Goal: Information Seeking & Learning: Learn about a topic

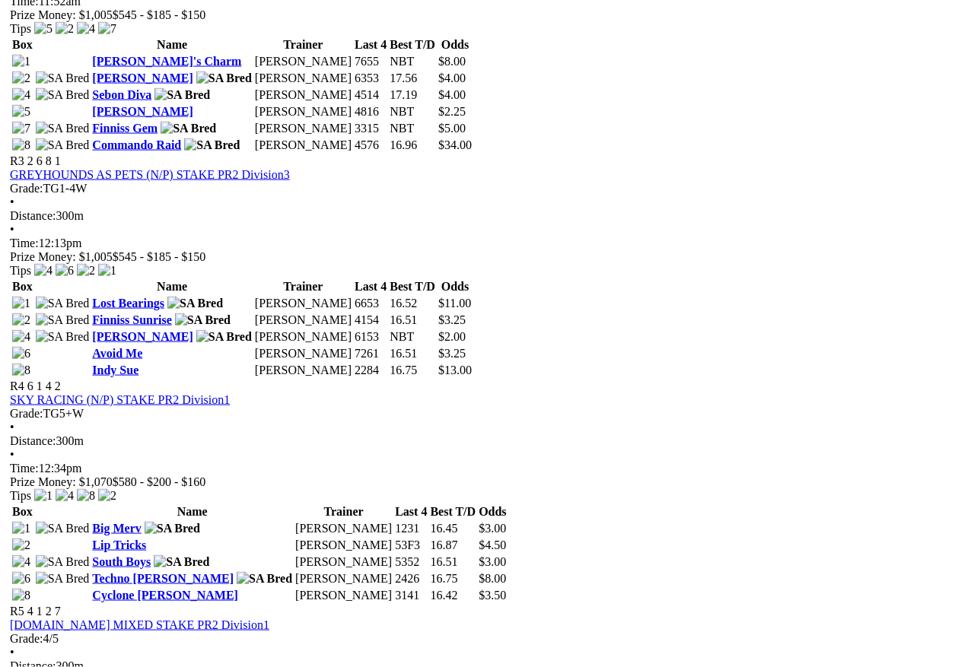
scroll to position [1163, 0]
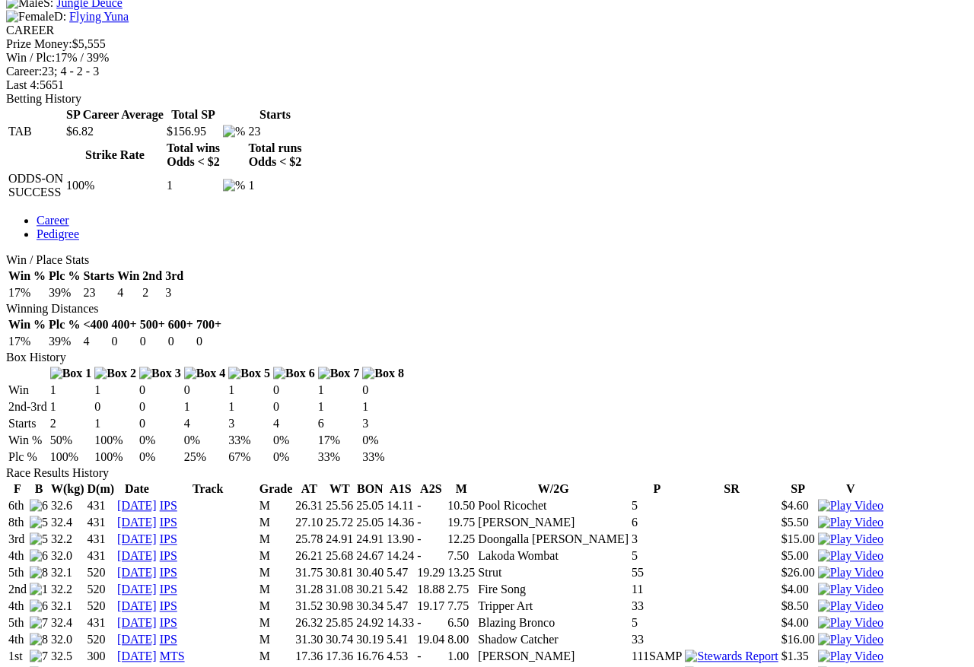
scroll to position [613, 0]
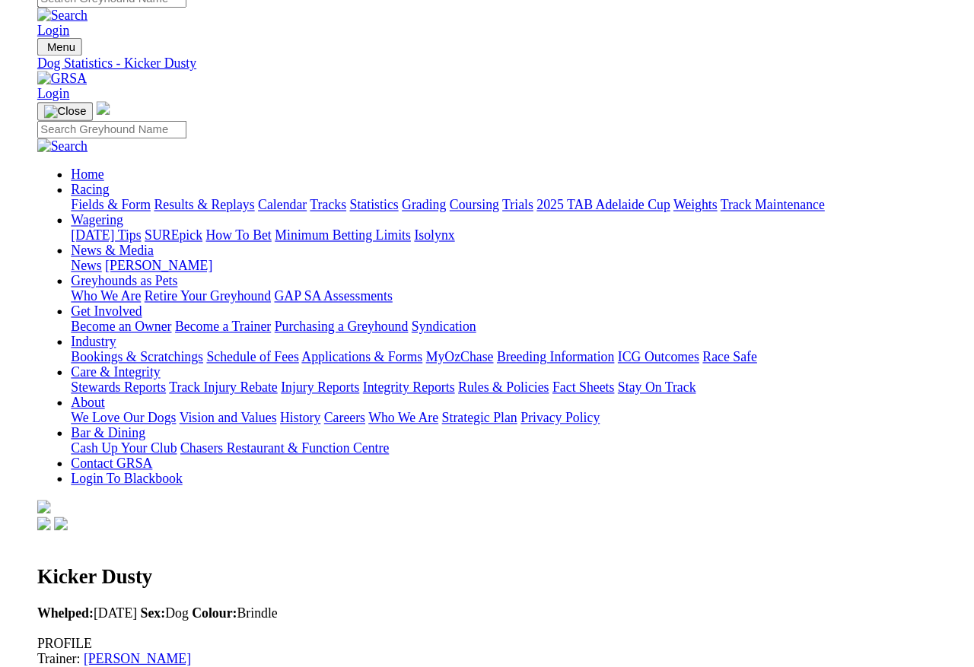
scroll to position [342, 0]
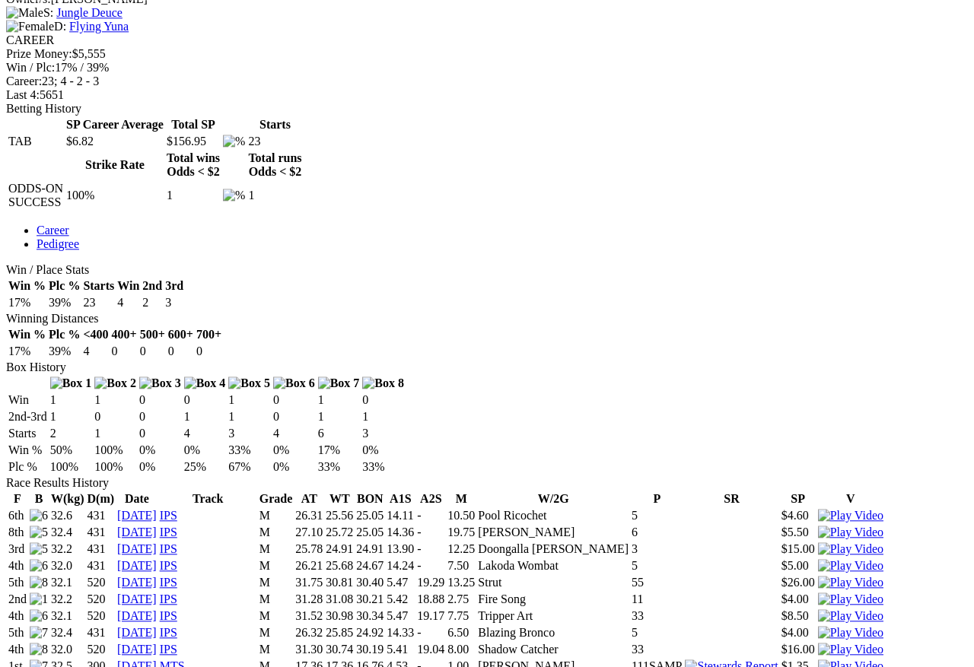
scroll to position [646, 0]
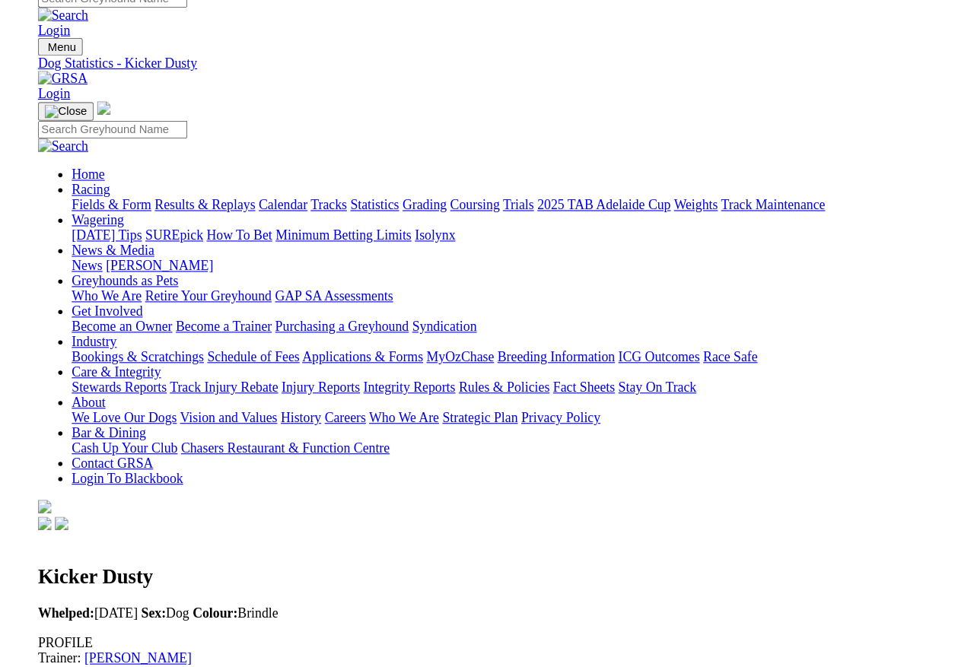
scroll to position [489, 0]
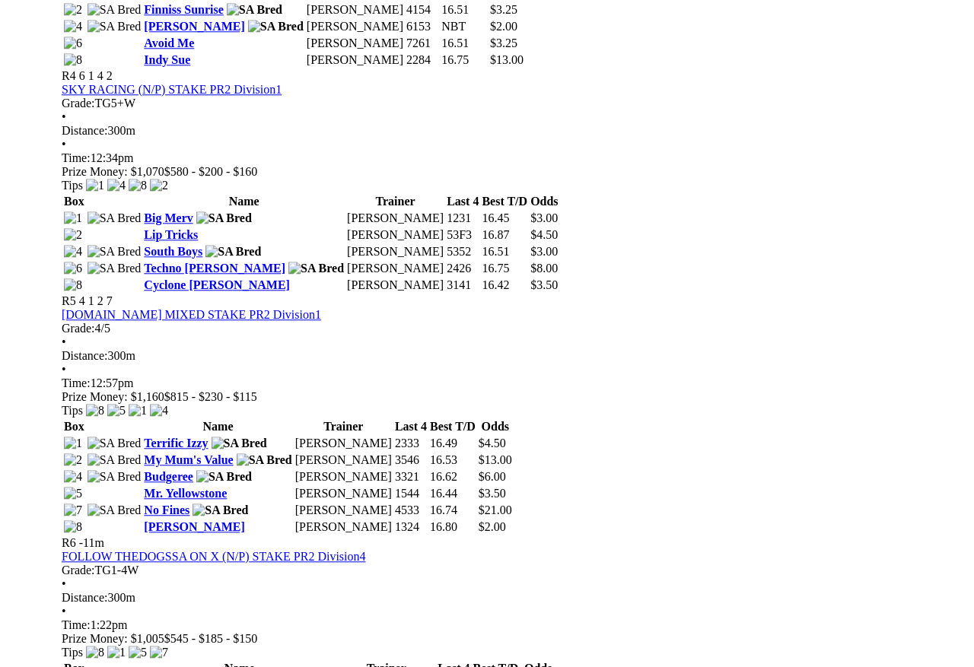
scroll to position [1415, 0]
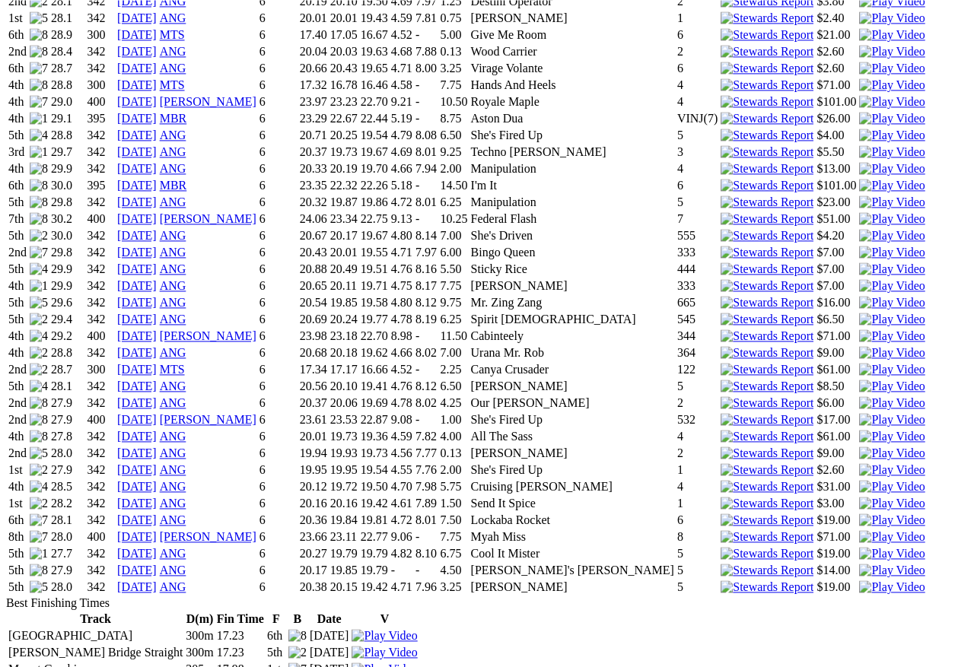
scroll to position [1781, 0]
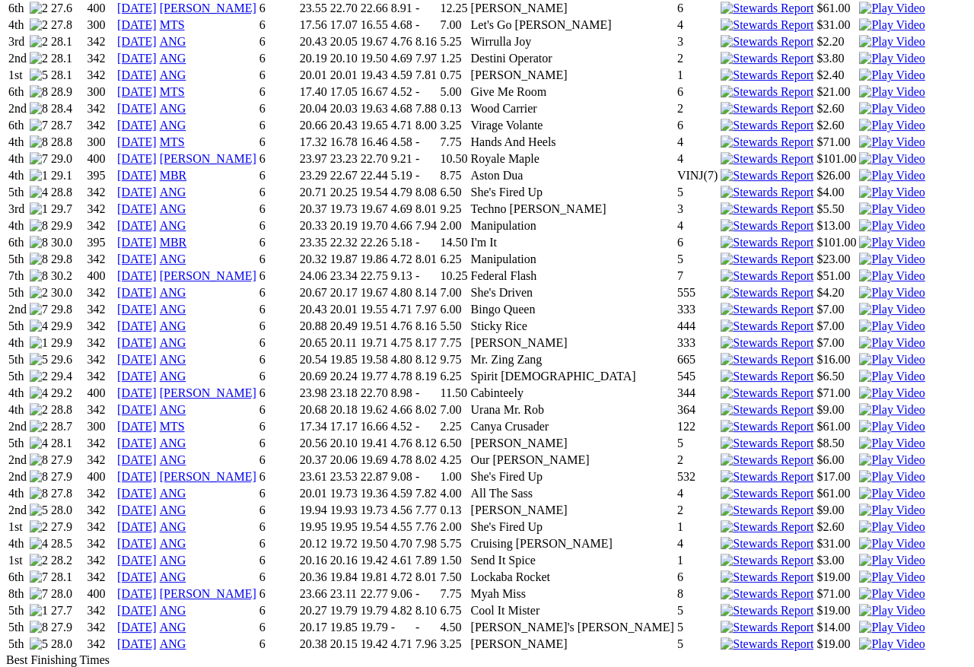
click at [859, 420] on img at bounding box center [891, 427] width 65 height 14
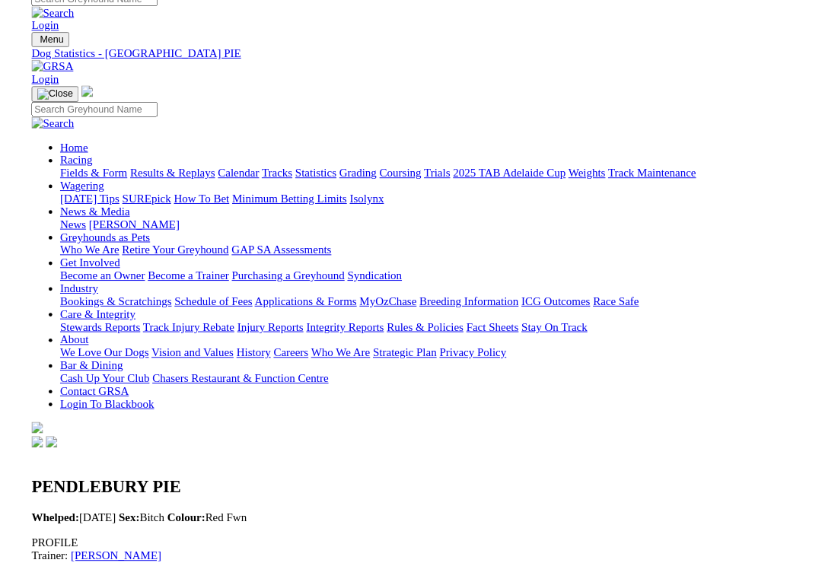
scroll to position [1294, 0]
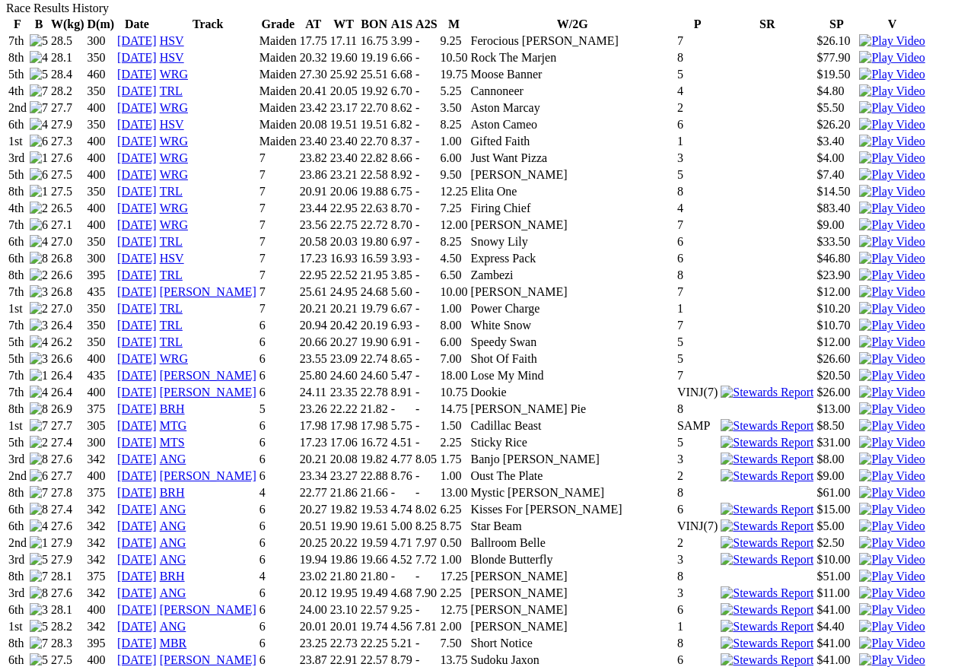
scroll to position [1072, 0]
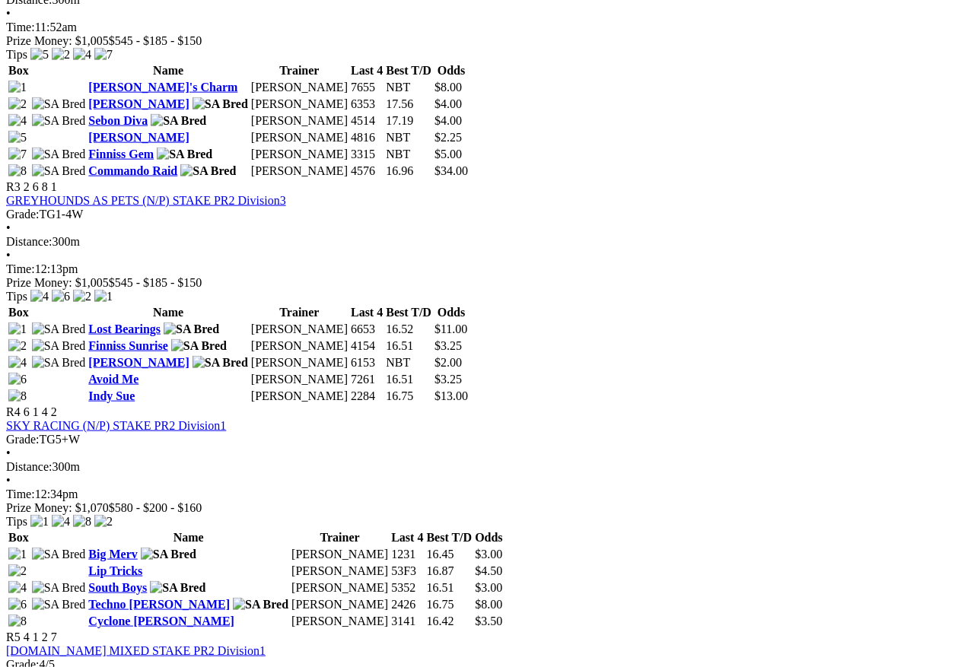
scroll to position [1365, 84]
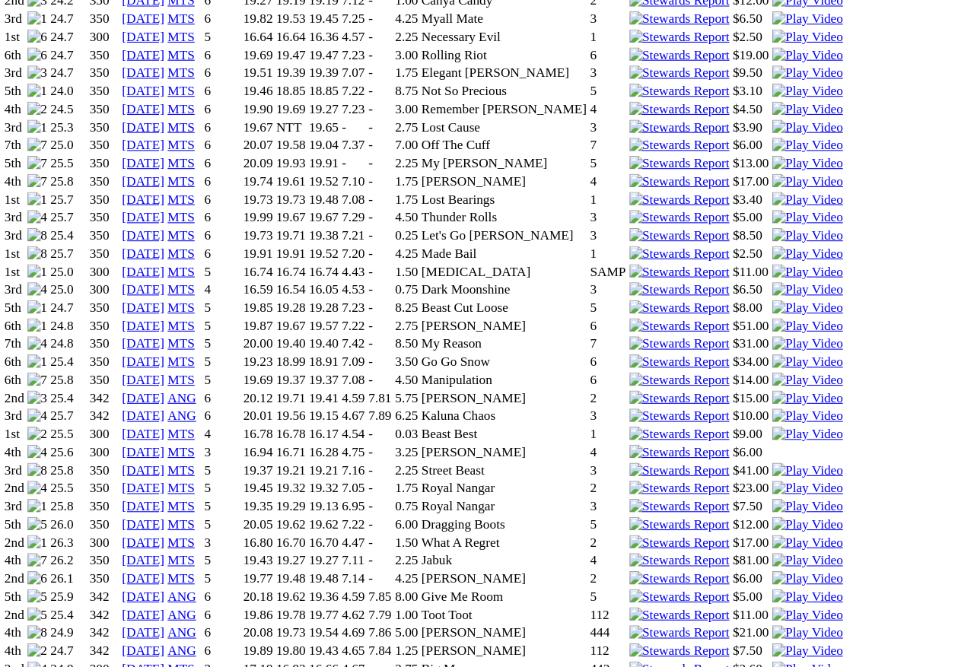
scroll to position [1482, 0]
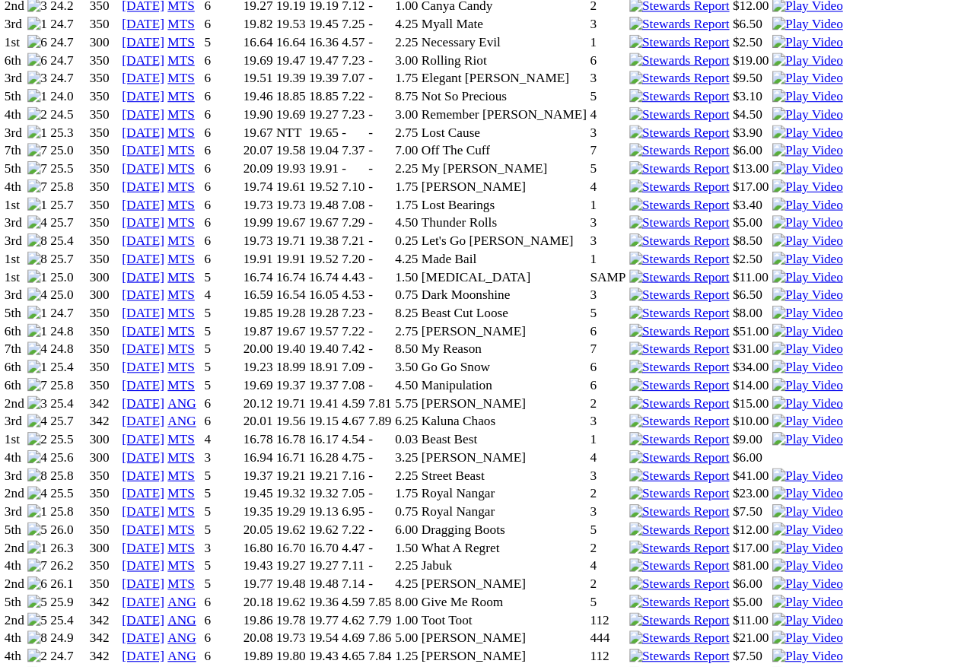
click at [720, 467] on img at bounding box center [752, 474] width 65 height 14
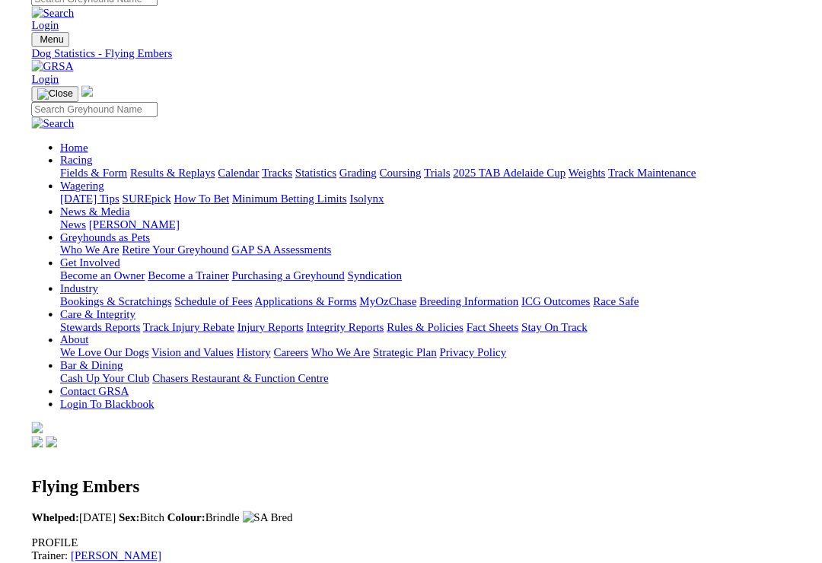
scroll to position [1290, 64]
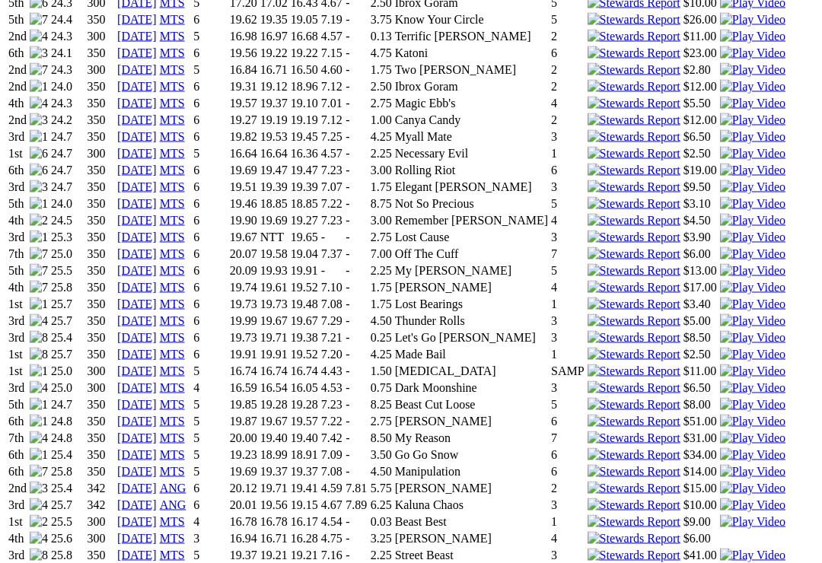
scroll to position [1447, 0]
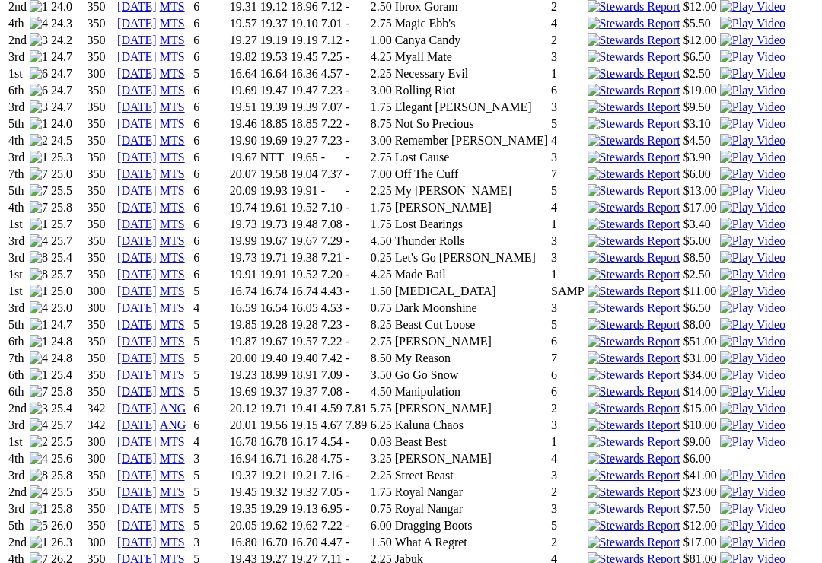
click at [720, 536] on img at bounding box center [752, 543] width 65 height 14
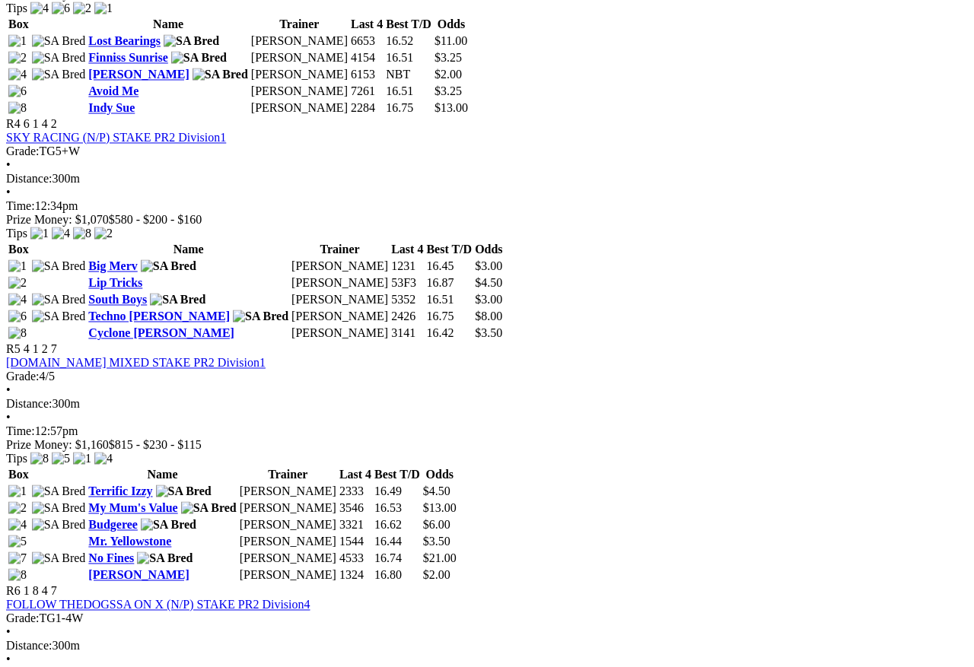
scroll to position [1386, 0]
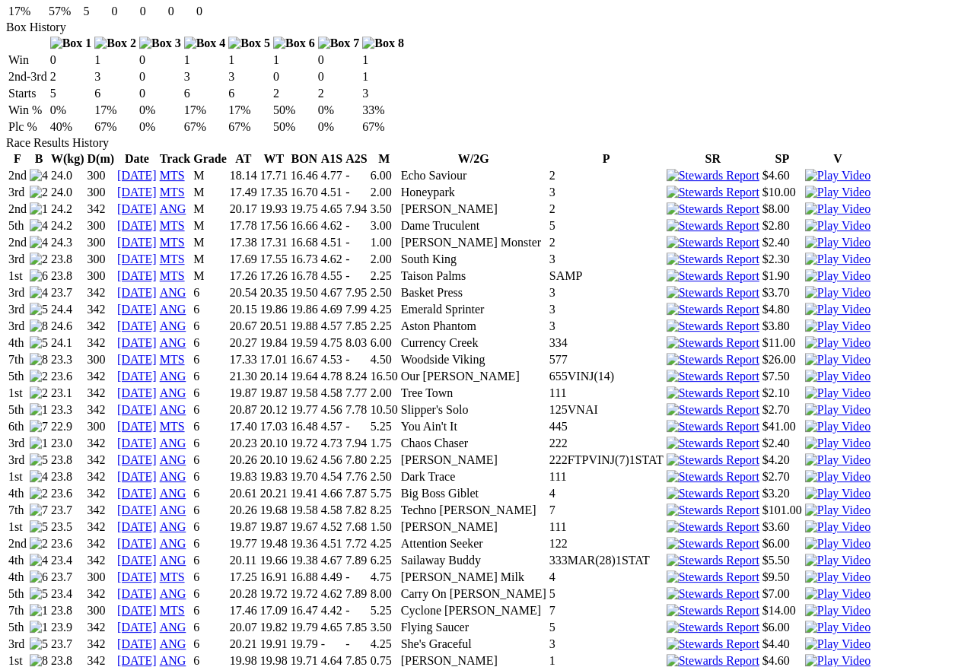
scroll to position [976, 0]
click at [805, 605] on img at bounding box center [837, 612] width 65 height 14
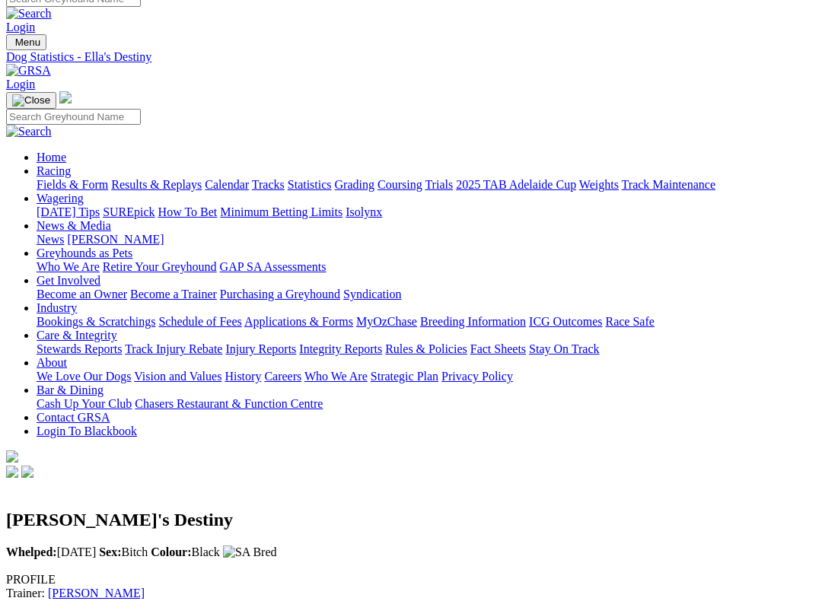
scroll to position [996, 0]
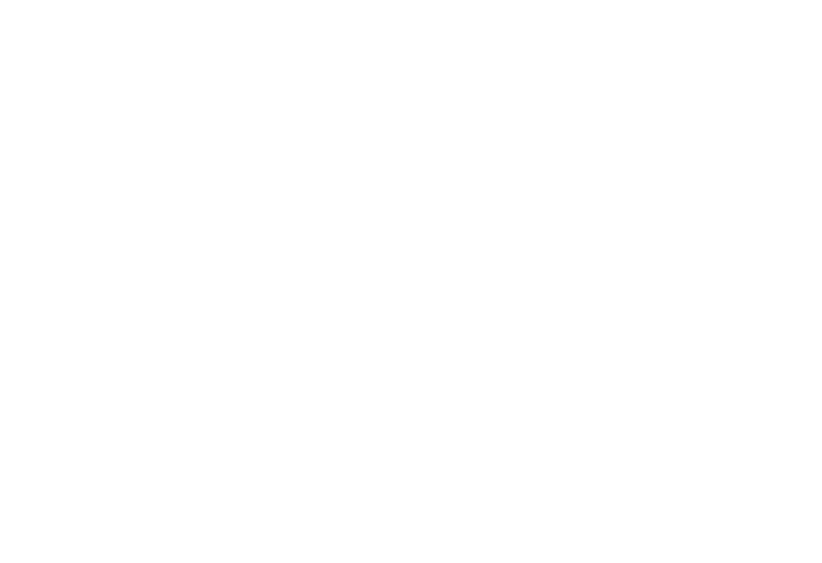
scroll to position [15, 0]
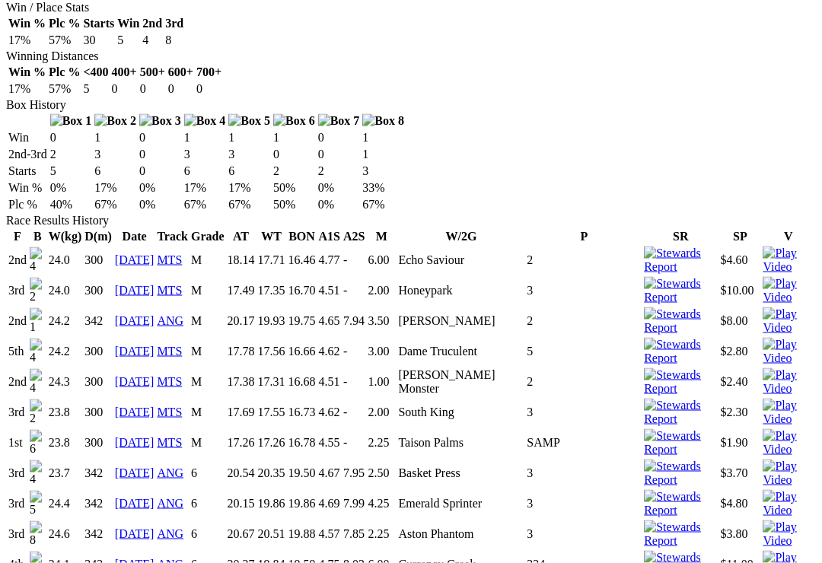
scroll to position [851, 0]
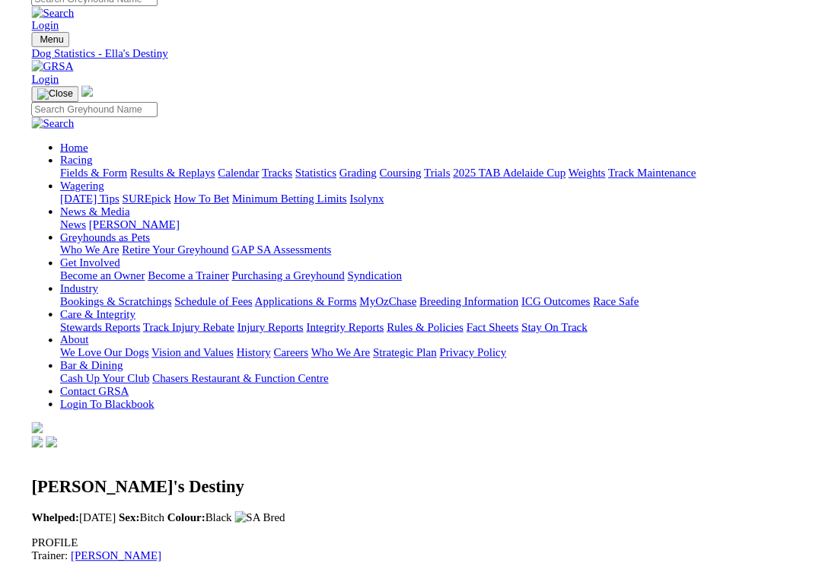
scroll to position [852, 0]
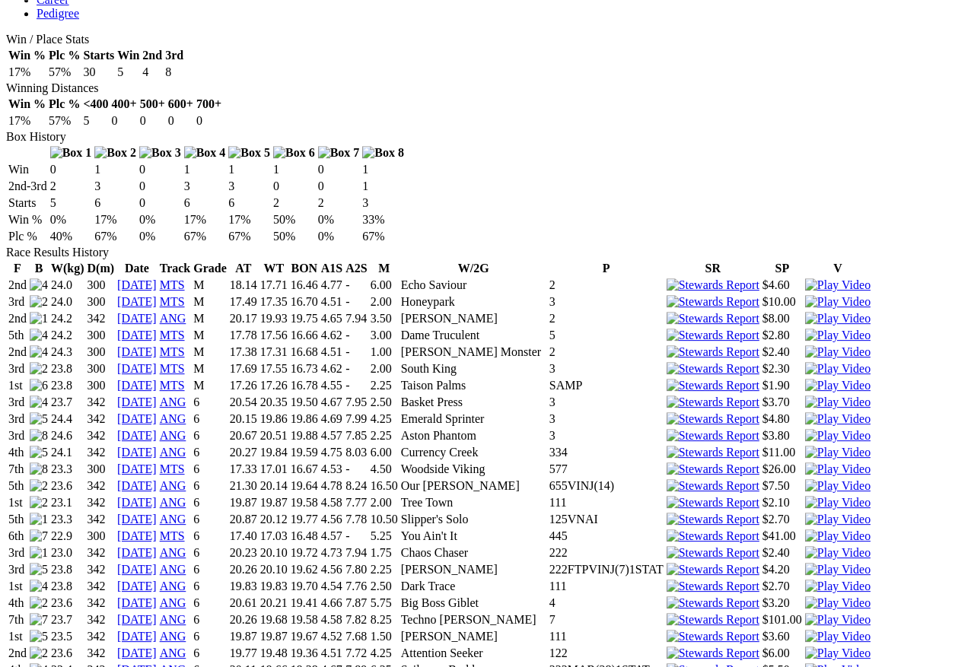
scroll to position [867, 0]
